Goal: Task Accomplishment & Management: Manage account settings

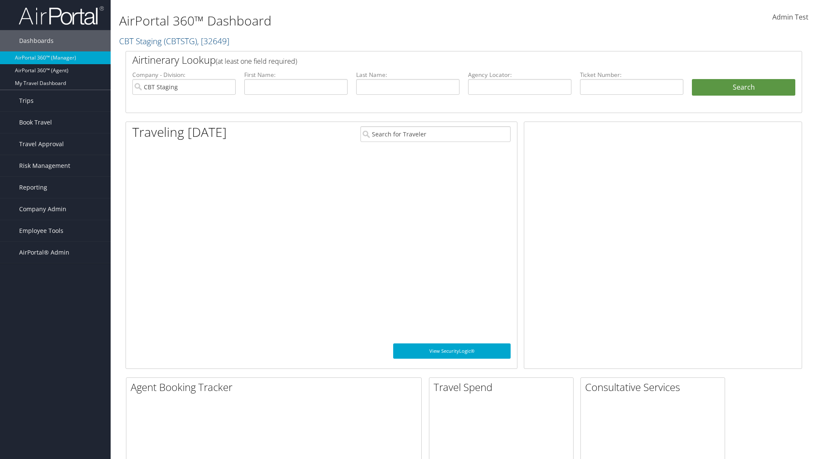
click at [55, 209] on span "Company Admin" at bounding box center [42, 209] width 47 height 21
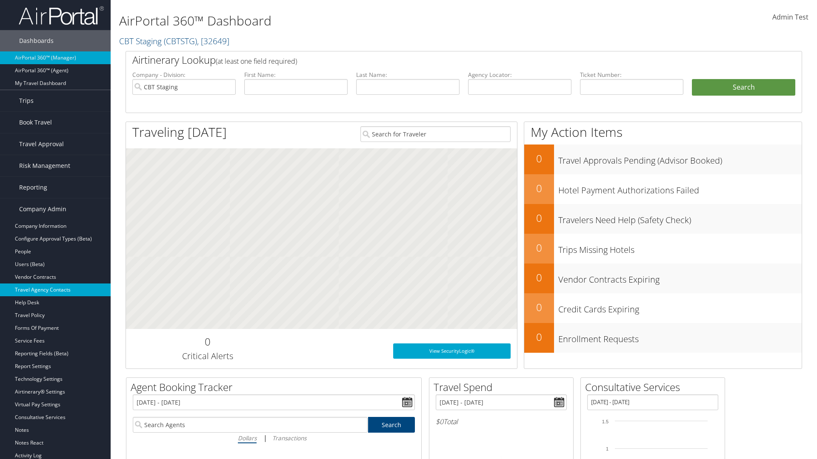
click at [55, 290] on link "Travel Agency Contacts" at bounding box center [55, 290] width 111 height 13
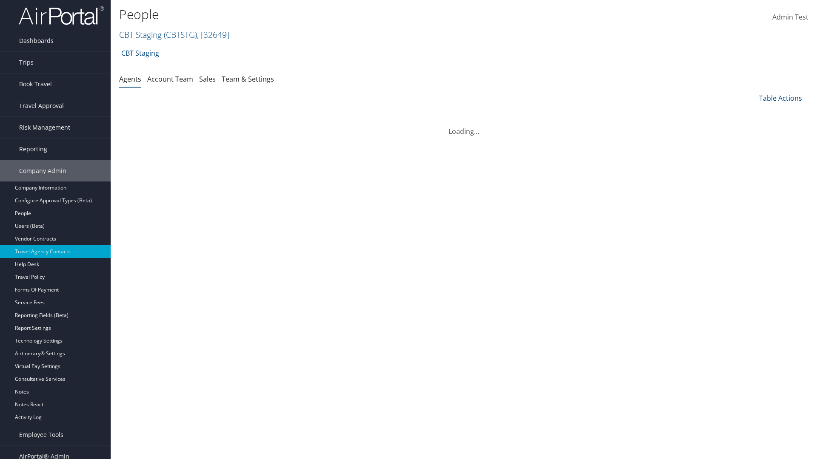
click at [140, 34] on link "CBT Staging ( CBTSTG ) , [ 32649 ]" at bounding box center [174, 34] width 110 height 11
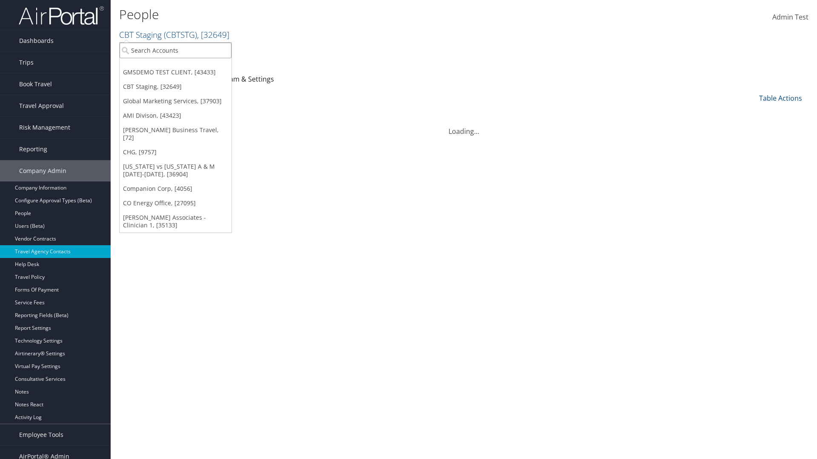
click at [175, 50] on input "search" at bounding box center [176, 51] width 112 height 16
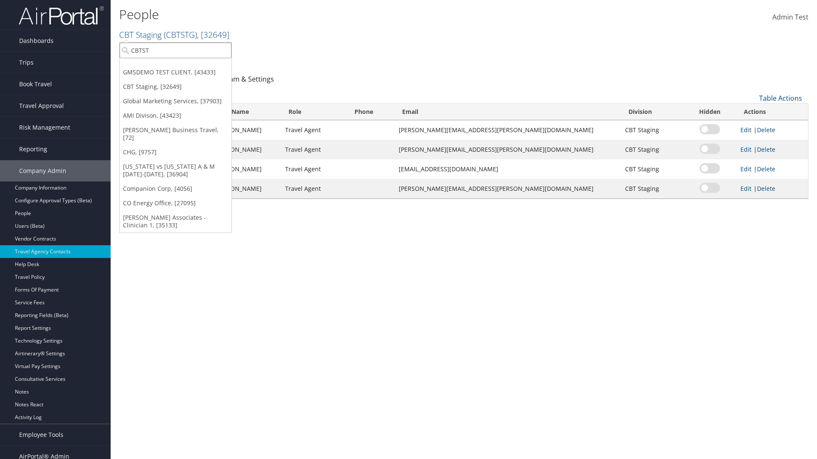
type input "CBTSTG"
click at [175, 66] on div "CBT Staging (CBTSTG), [32649]" at bounding box center [175, 66] width 121 height 8
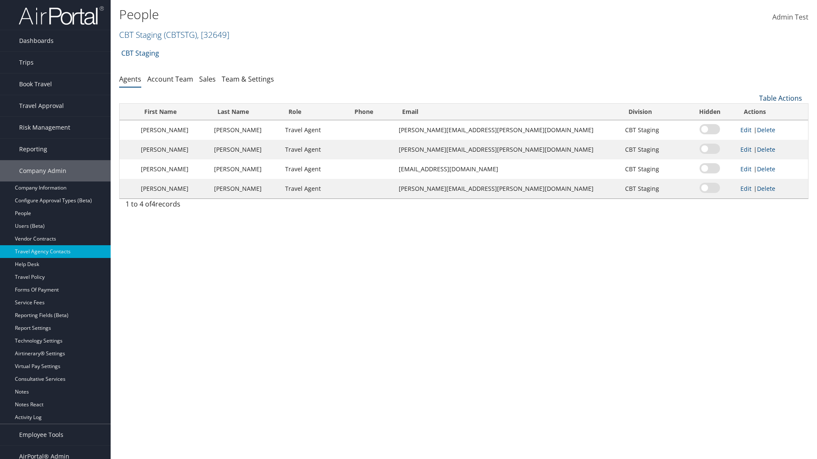
click at [780, 98] on link "Table Actions" at bounding box center [780, 98] width 43 height 9
click at [751, 126] on link "Add New Contact" at bounding box center [752, 126] width 112 height 14
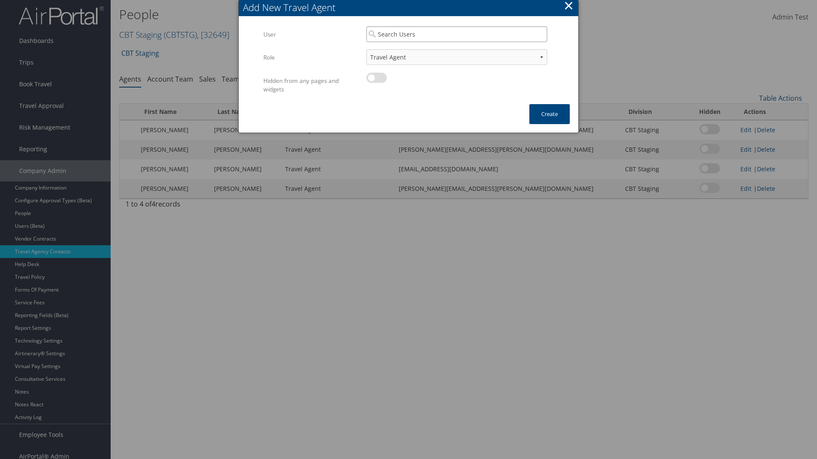
click at [456, 34] on input "search" at bounding box center [456, 34] width 181 height 16
click at [456, 54] on div "User" at bounding box center [456, 58] width 177 height 9
type input "Traveler Test"
click at [549, 114] on button "Create" at bounding box center [549, 114] width 40 height 20
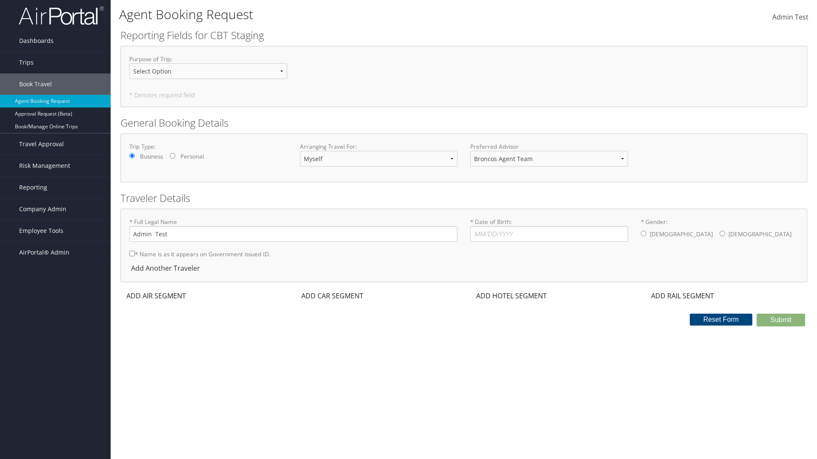
select select "[EMAIL_ADDRESS][DOMAIN_NAME]"
click at [55, 209] on span "Company Admin" at bounding box center [42, 209] width 47 height 21
click at [0, 0] on link "Travel Agency Contacts" at bounding box center [0, 0] width 0 height 0
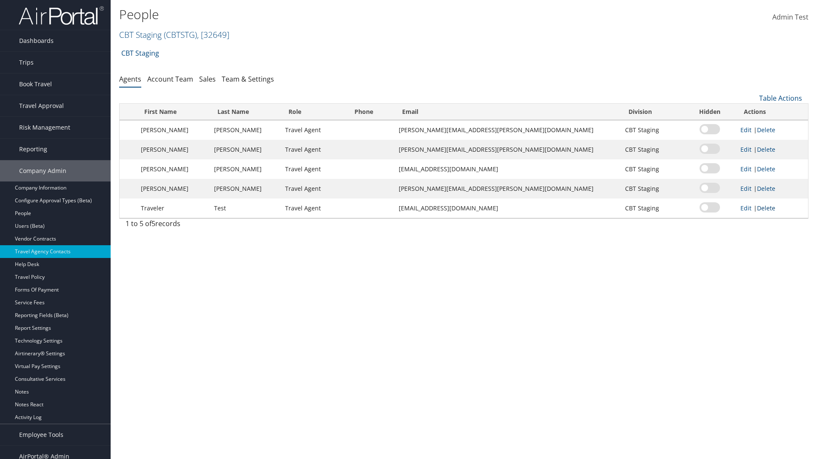
click at [759, 208] on link "Delete" at bounding box center [766, 208] width 18 height 8
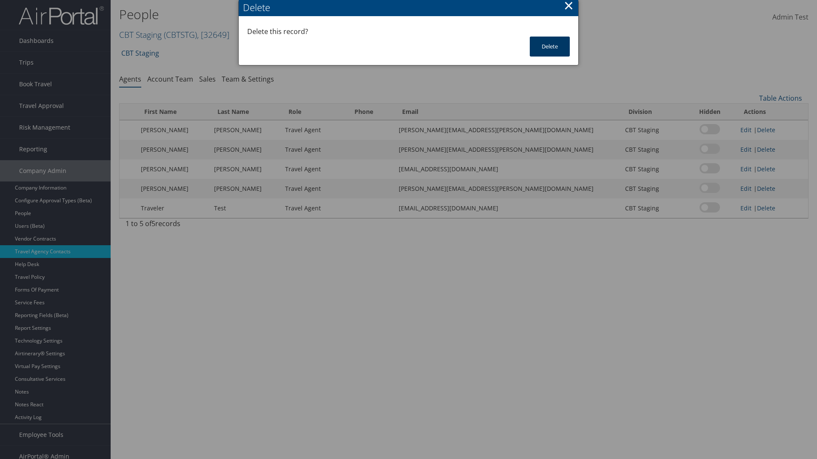
click at [549, 46] on button "Delete" at bounding box center [549, 47] width 40 height 20
